Goal: Register for event/course

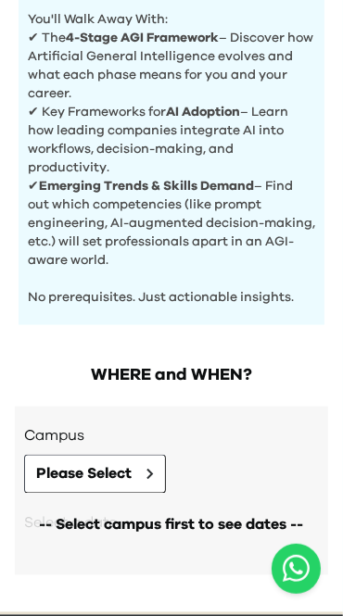
scroll to position [686, 0]
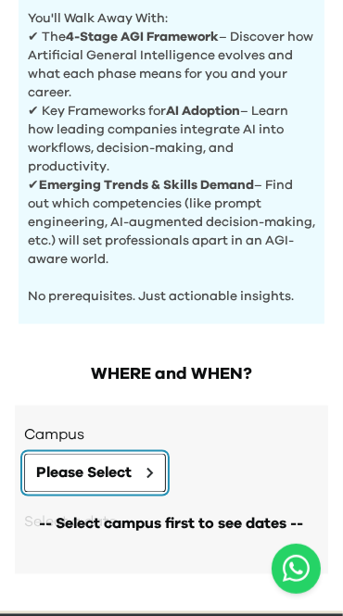
click at [81, 456] on button "Please Select" at bounding box center [95, 473] width 142 height 39
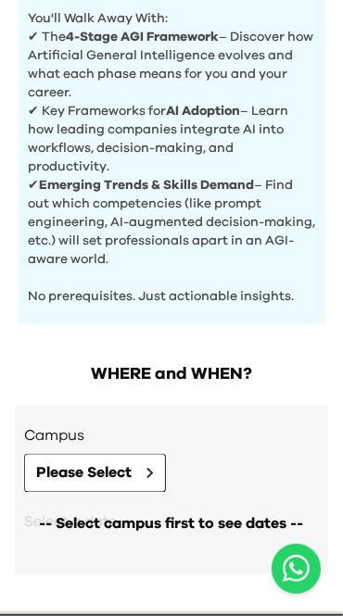
scroll to position [703, 0]
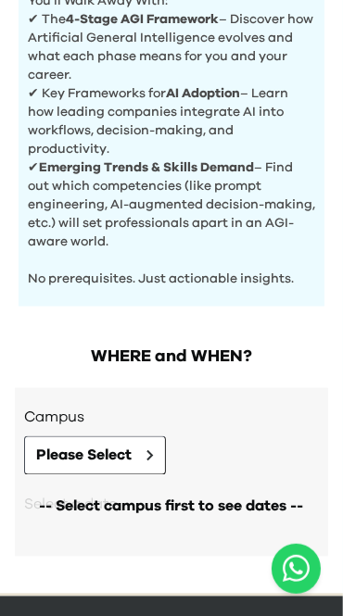
click at [47, 260] on div "Go Back Close Choose a Campus Preface Coffee & Wine CWB [STREET_ADDRESS] | [STR…" at bounding box center [171, 308] width 343 height 616
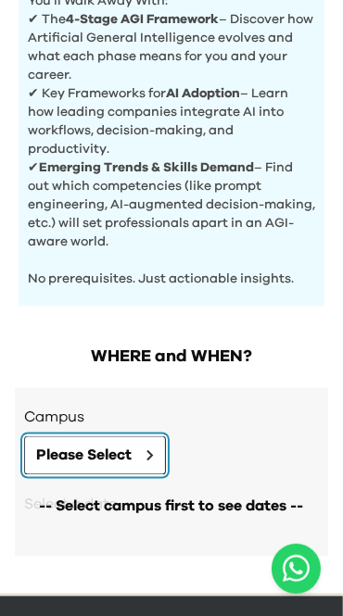
click at [45, 456] on span "Please Select" at bounding box center [83, 456] width 95 height 22
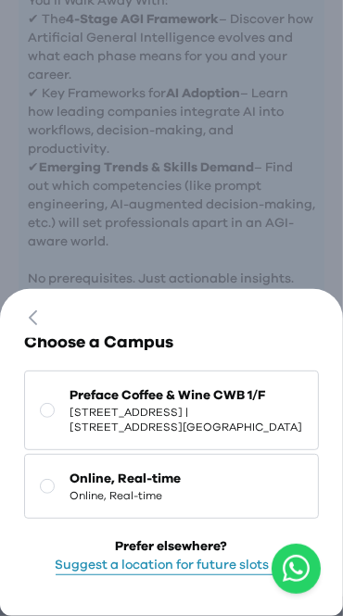
click at [42, 418] on icon at bounding box center [47, 410] width 15 height 15
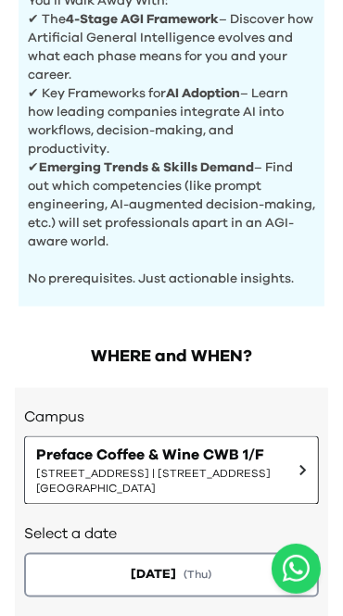
scroll to position [777, 0]
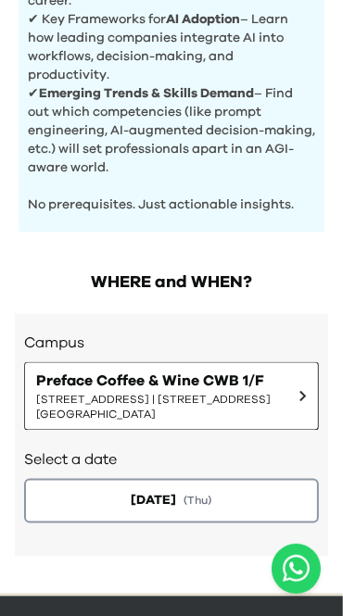
click at [82, 498] on button "[DATE] ( Thu )" at bounding box center [171, 501] width 295 height 44
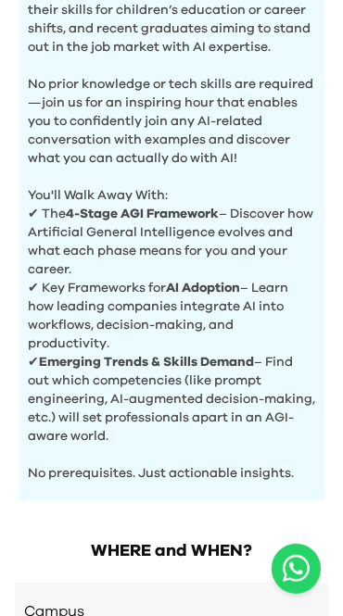
scroll to position [907, 0]
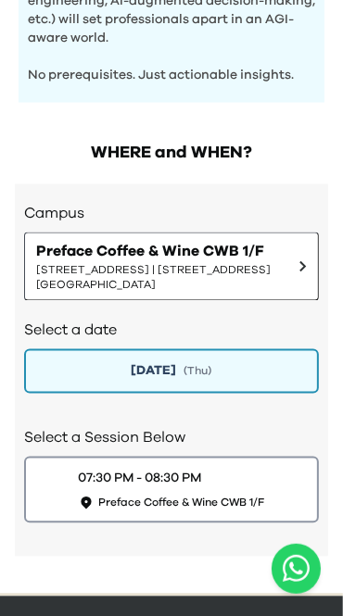
click at [105, 485] on div "07:30 PM - 08:30 PM" at bounding box center [140, 479] width 123 height 19
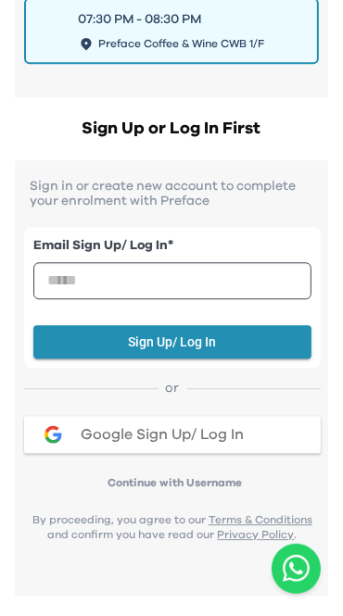
scroll to position [1367, 0]
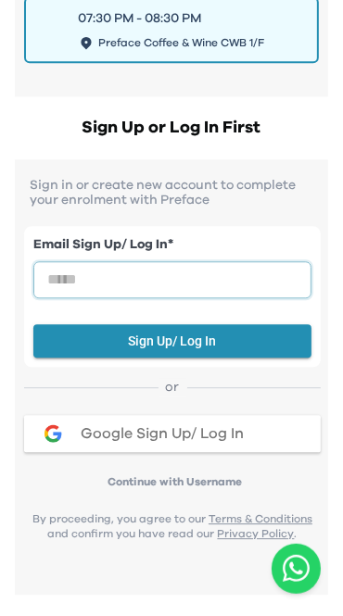
click at [73, 283] on input "email" at bounding box center [172, 279] width 278 height 37
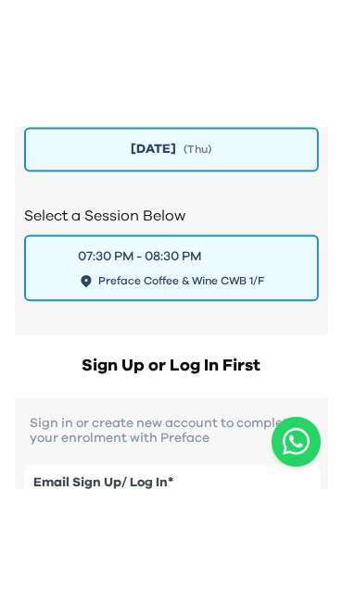
scroll to position [1465, 0]
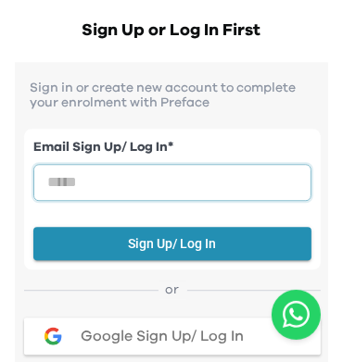
type input "**********"
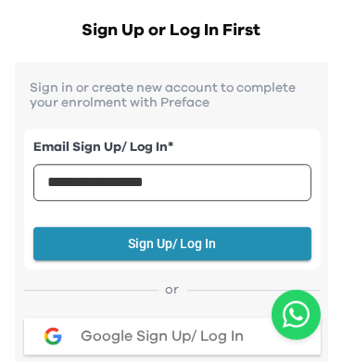
click at [62, 254] on button "Sign Up/ Log In" at bounding box center [172, 244] width 278 height 34
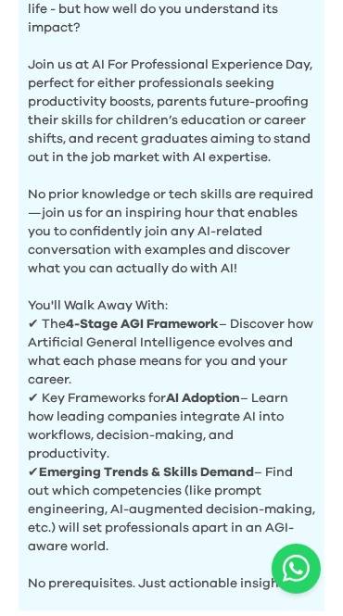
scroll to position [400, 0]
